Goal: Go to known website: Go to known website

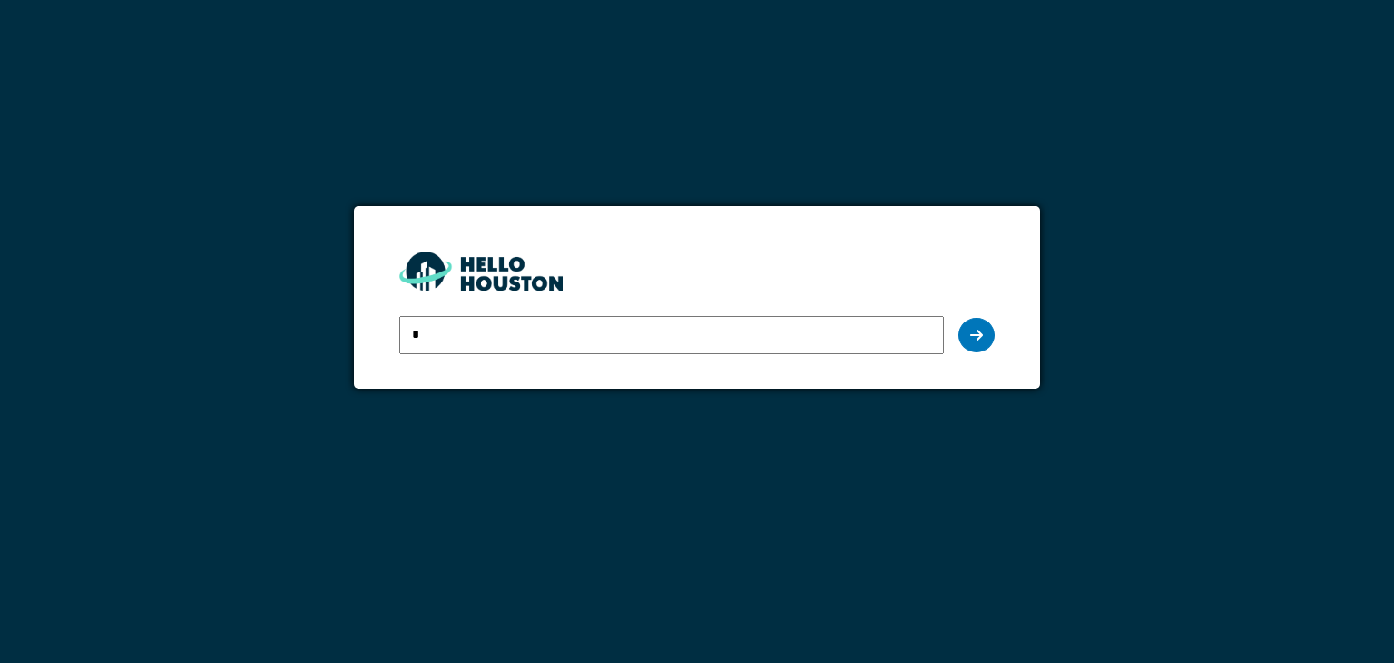
type input "**********"
click at [977, 339] on icon at bounding box center [976, 335] width 13 height 15
